Goal: Obtain resource: Obtain resource

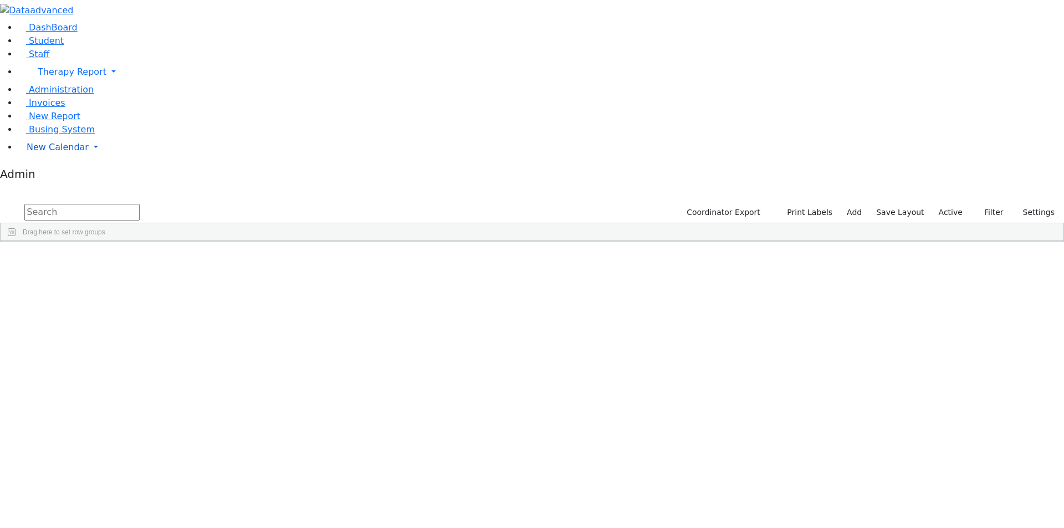
click at [48, 152] on span "New Calendar" at bounding box center [58, 147] width 62 height 11
click at [55, 188] on span "Teacher Report" at bounding box center [60, 182] width 67 height 11
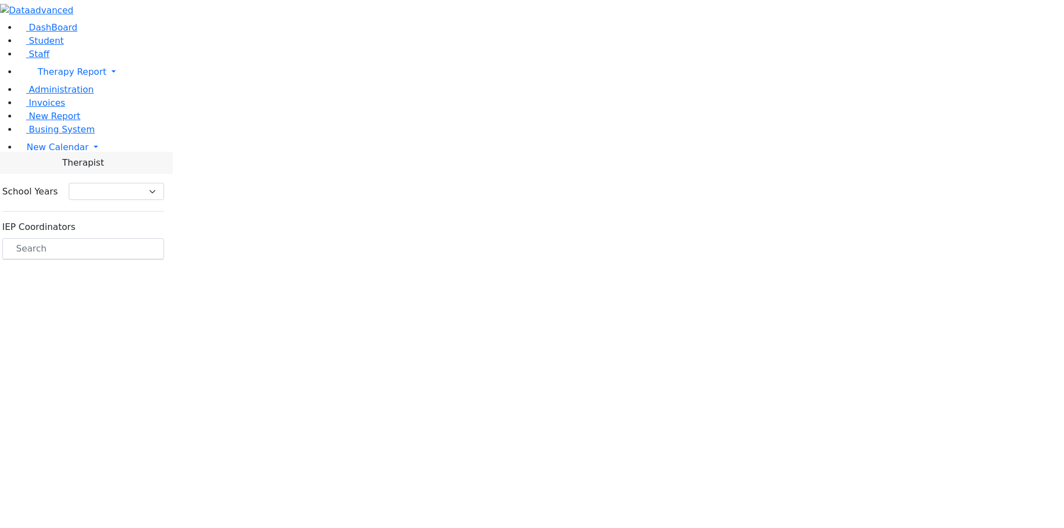
select select "212"
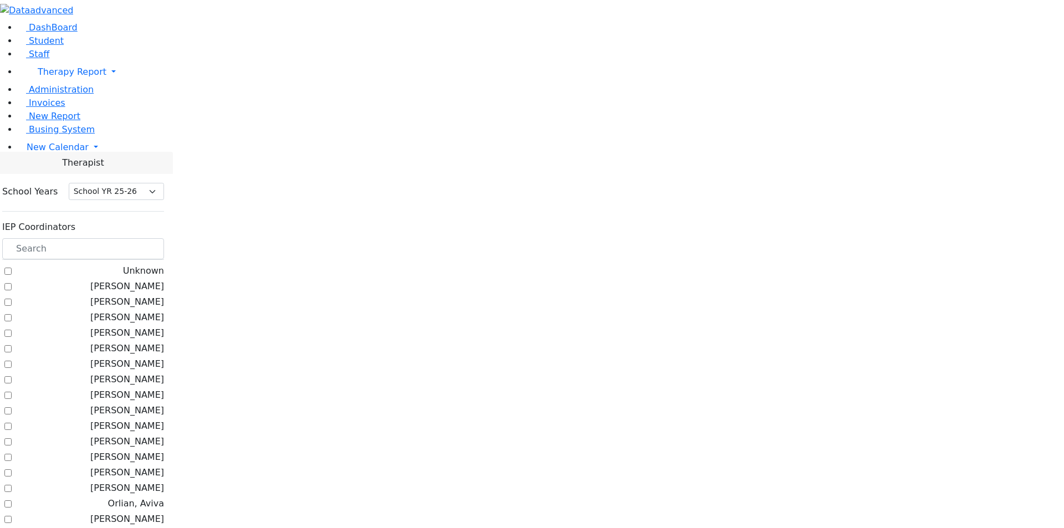
click at [141, 280] on label "[PERSON_NAME]" at bounding box center [127, 286] width 74 height 13
click at [12, 283] on input "[PERSON_NAME]" at bounding box center [7, 286] width 7 height 7
checkbox input "true"
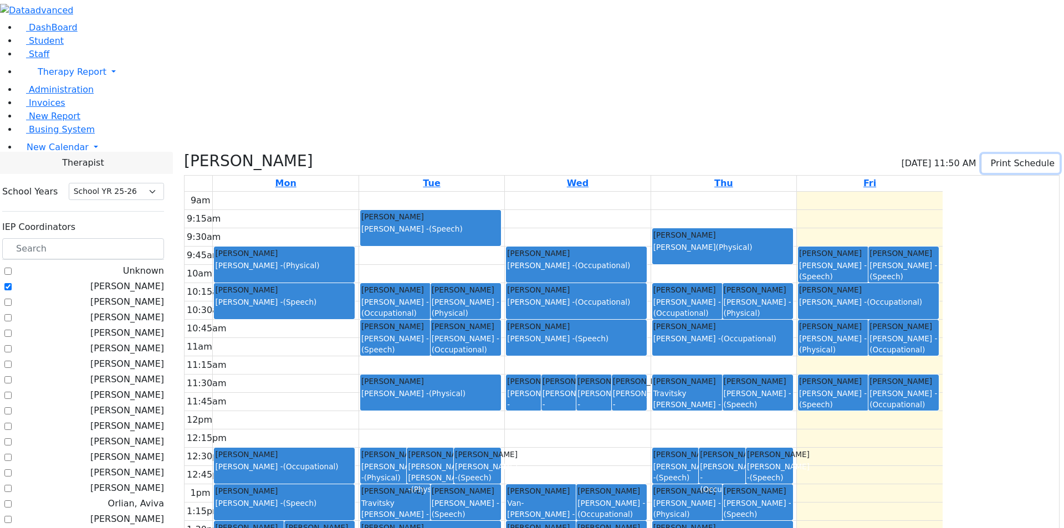
click at [989, 154] on button "Print Schedule" at bounding box center [1021, 163] width 78 height 19
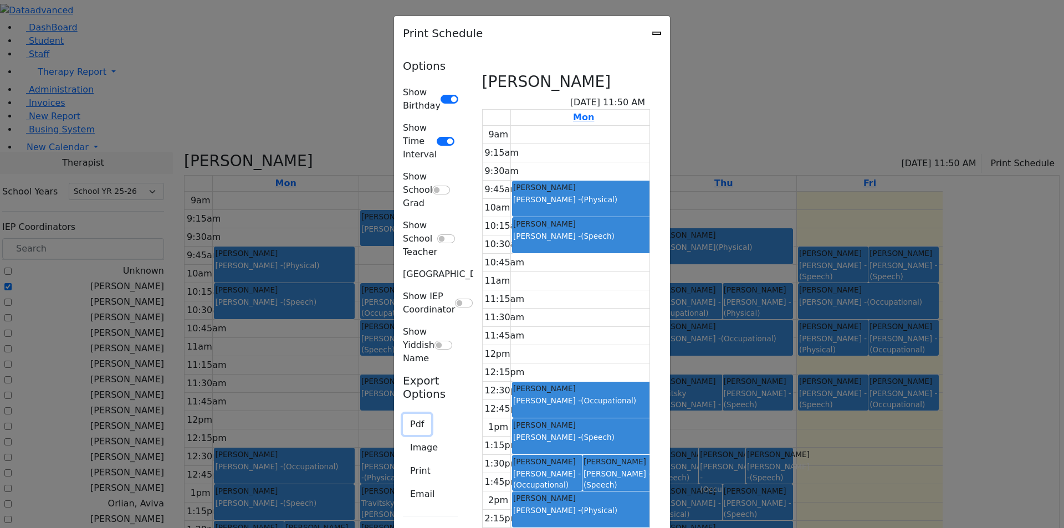
click at [403, 414] on button "Pdf" at bounding box center [417, 424] width 28 height 21
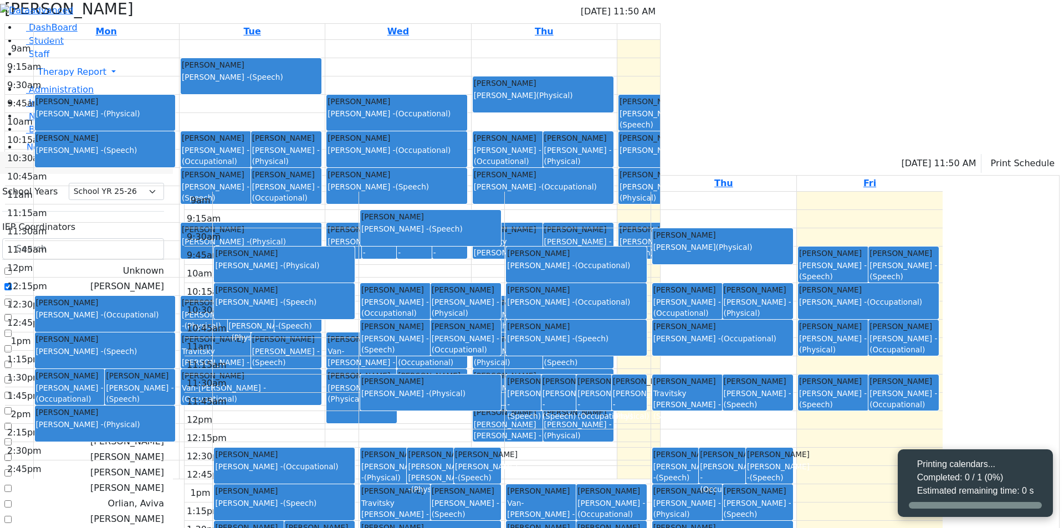
select select "212"
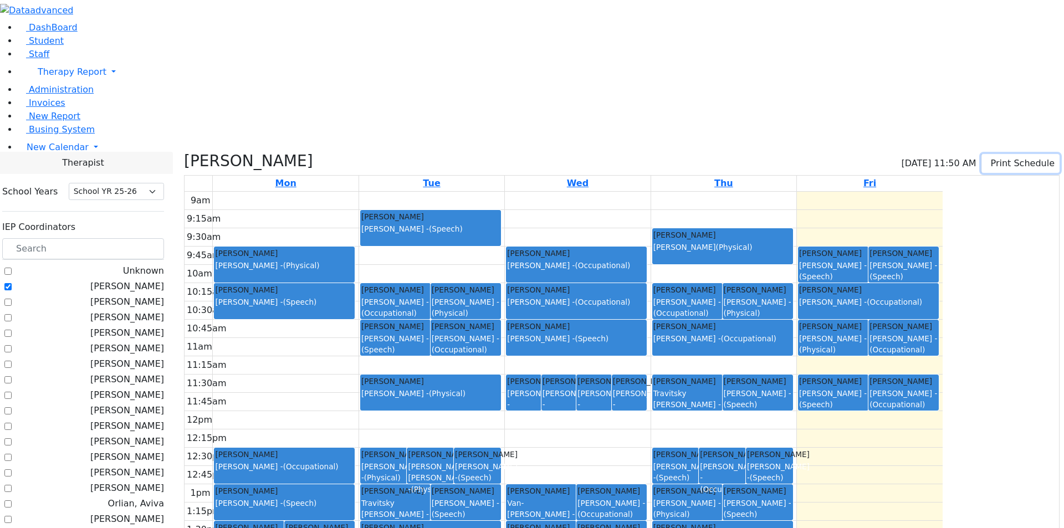
click at [1001, 154] on button "Print Schedule" at bounding box center [1021, 163] width 78 height 19
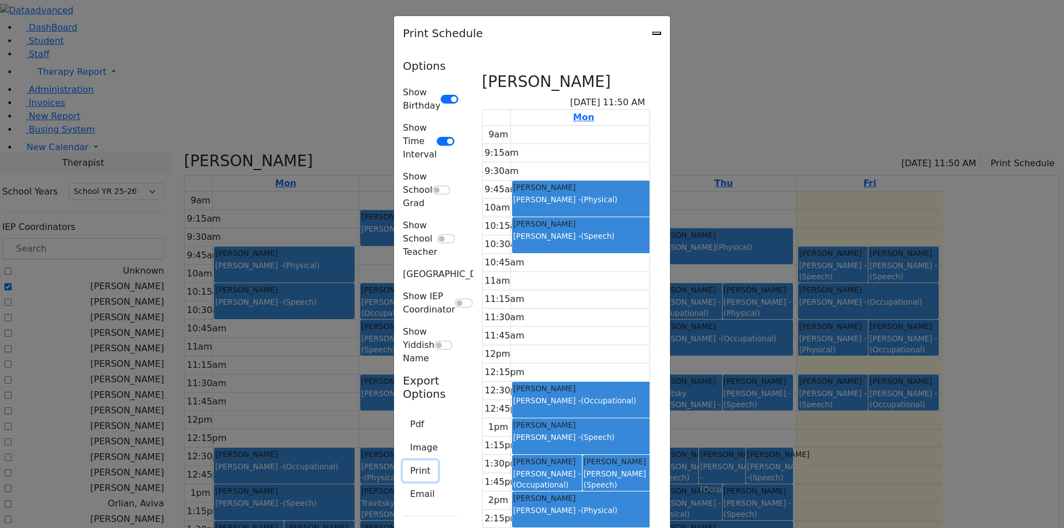
click at [403, 461] on button "Print" at bounding box center [420, 471] width 35 height 21
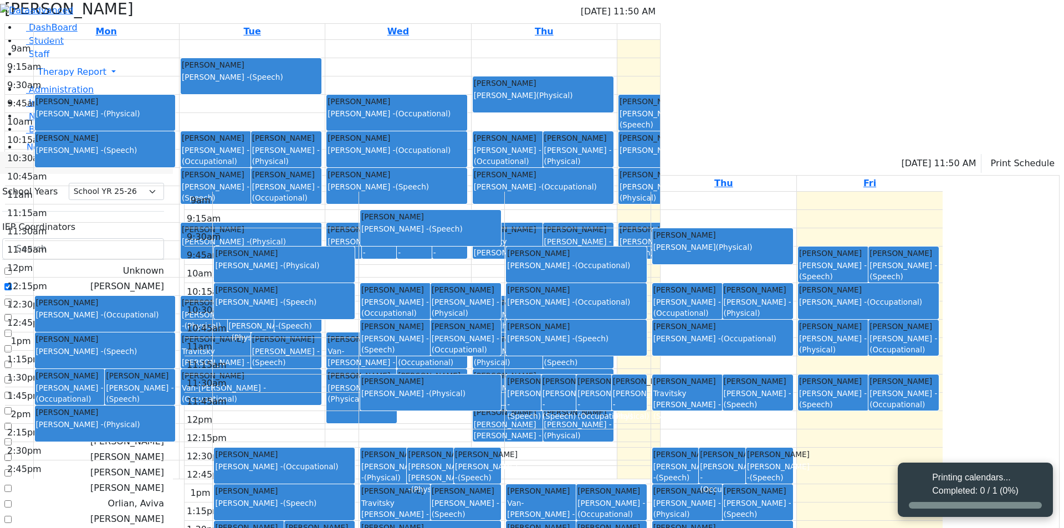
select select "212"
